Goal: Find specific page/section: Find specific page/section

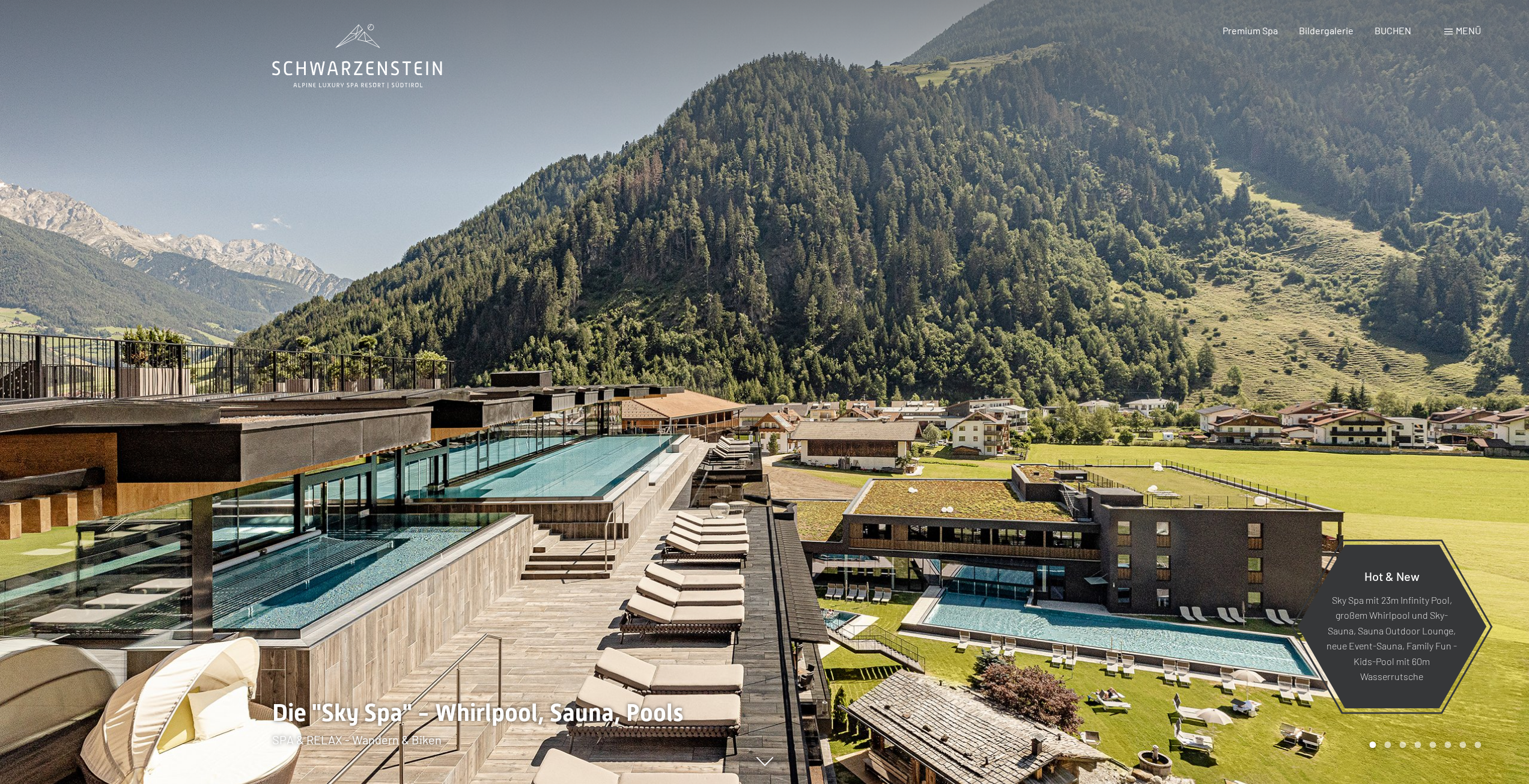
click at [1459, 34] on span "Menü" at bounding box center [1468, 31] width 25 height 12
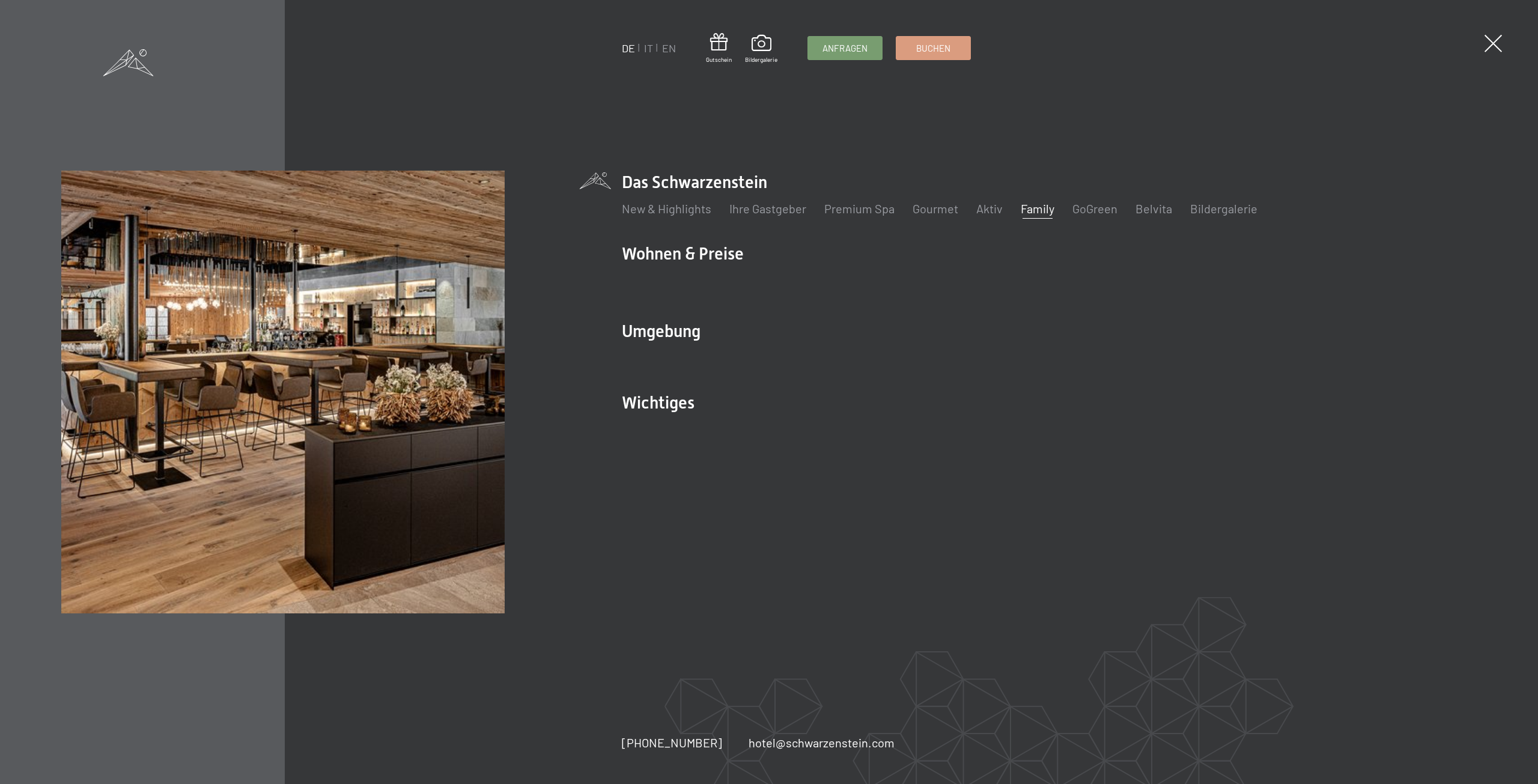
click at [1037, 212] on link "Family" at bounding box center [1037, 208] width 34 height 14
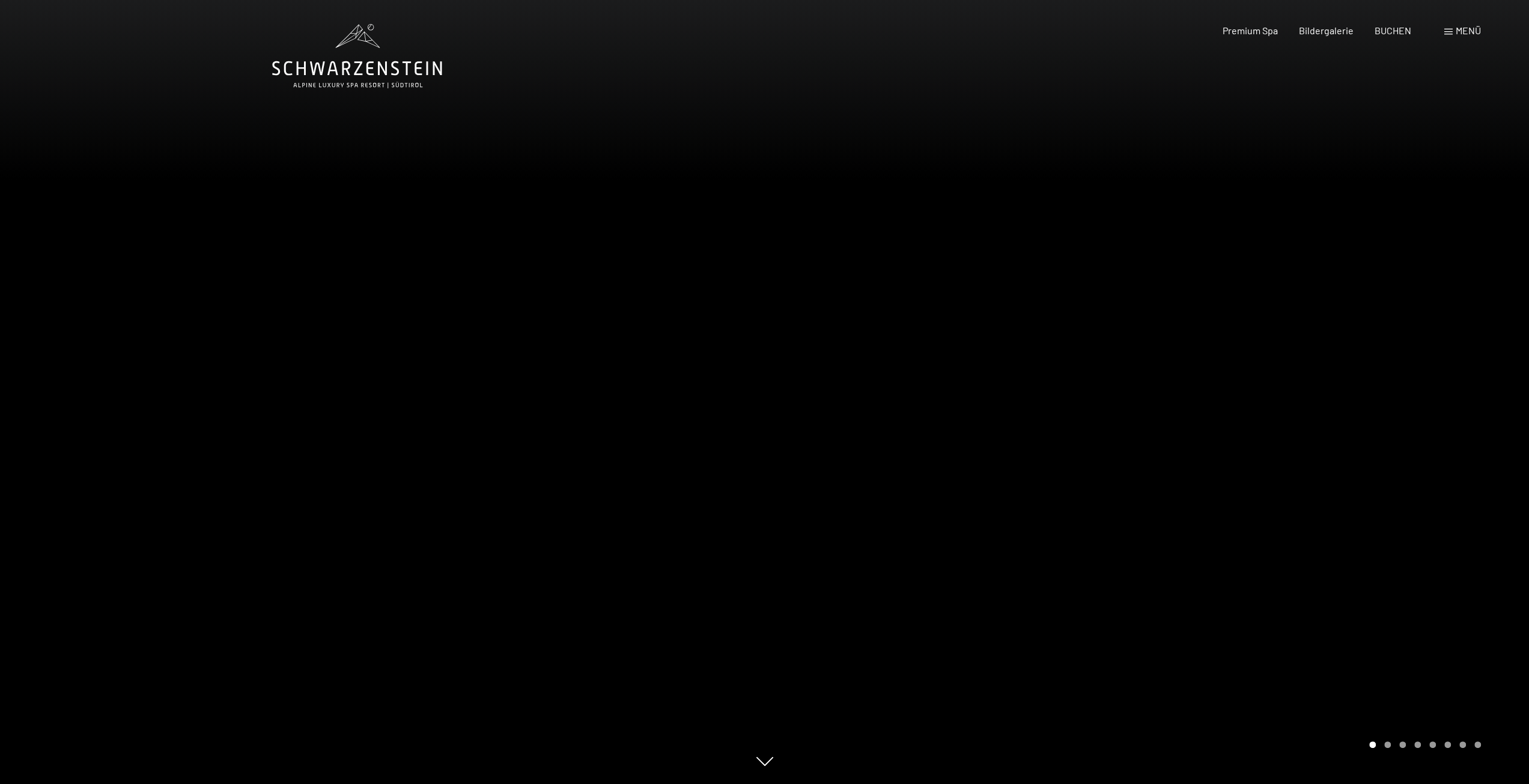
drag, startPoint x: 1195, startPoint y: 481, endPoint x: 832, endPoint y: 463, distance: 363.4
click at [838, 466] on div at bounding box center [1147, 392] width 765 height 784
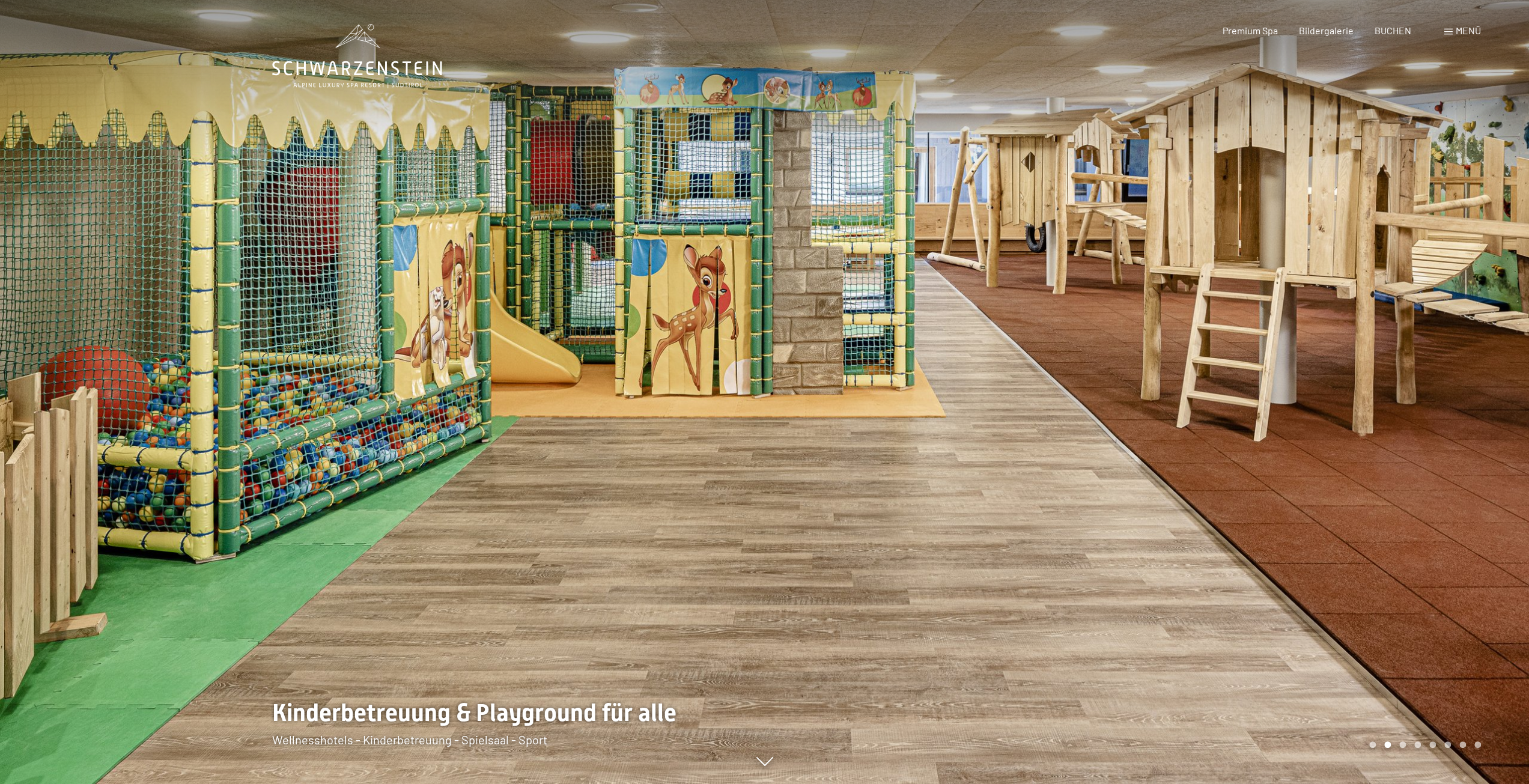
drag, startPoint x: 1222, startPoint y: 446, endPoint x: 759, endPoint y: 423, distance: 463.6
click at [769, 427] on div at bounding box center [1147, 392] width 765 height 784
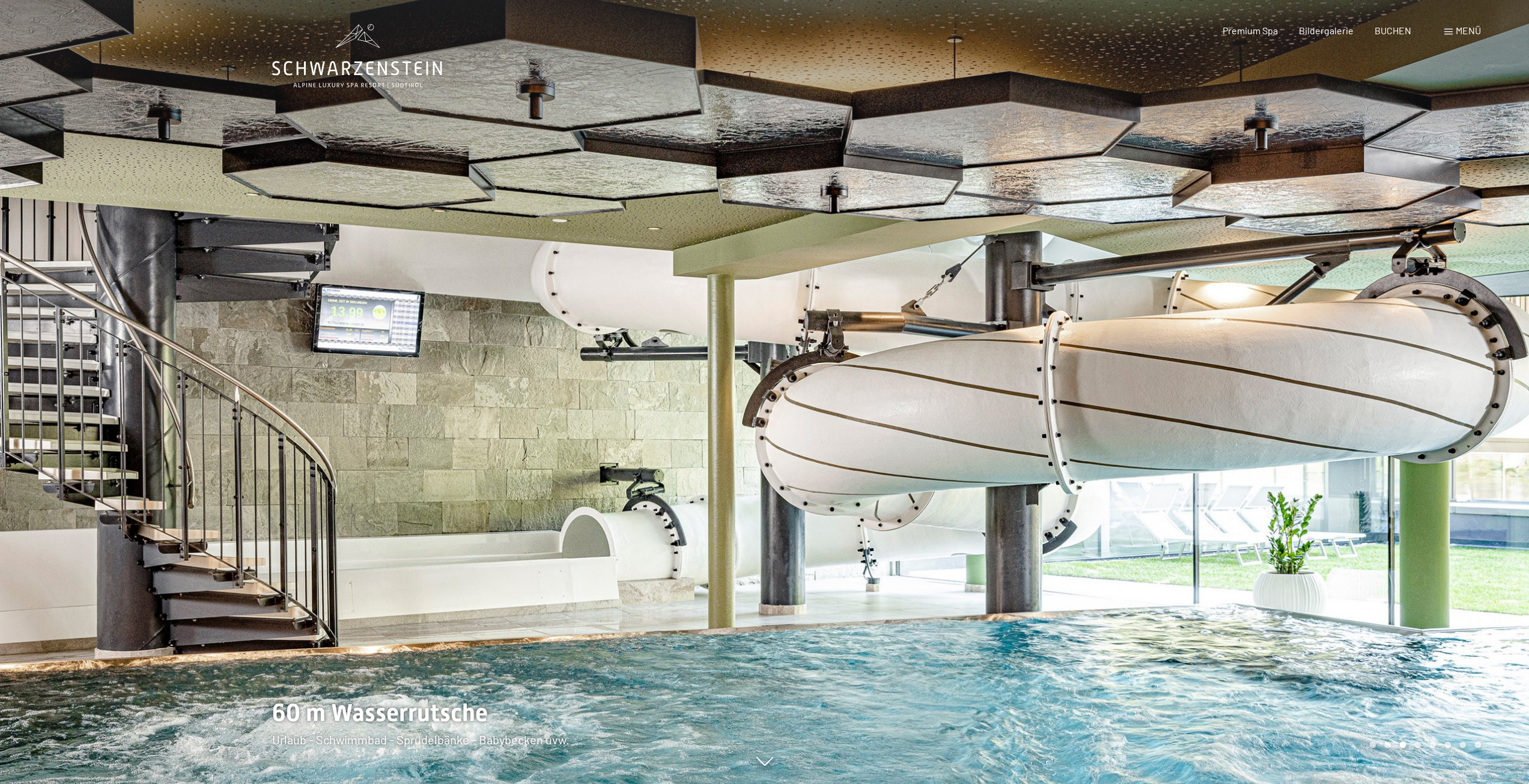
drag, startPoint x: 1074, startPoint y: 331, endPoint x: 628, endPoint y: 301, distance: 447.0
click at [728, 783] on div at bounding box center [764, 784] width 985 height 0
